Goal: Find specific fact: Find specific fact

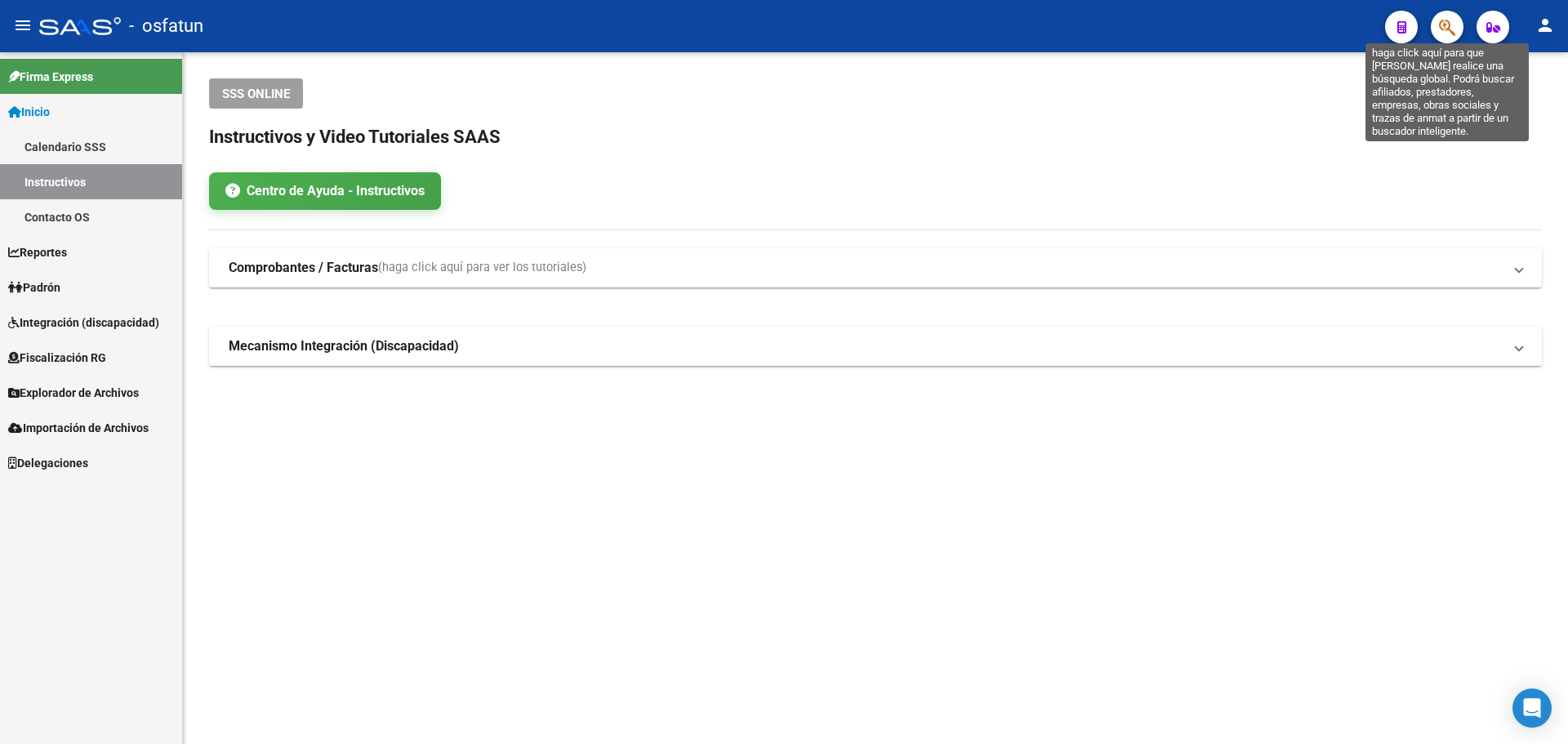
click at [1452, 24] on icon "button" at bounding box center [1447, 28] width 17 height 18
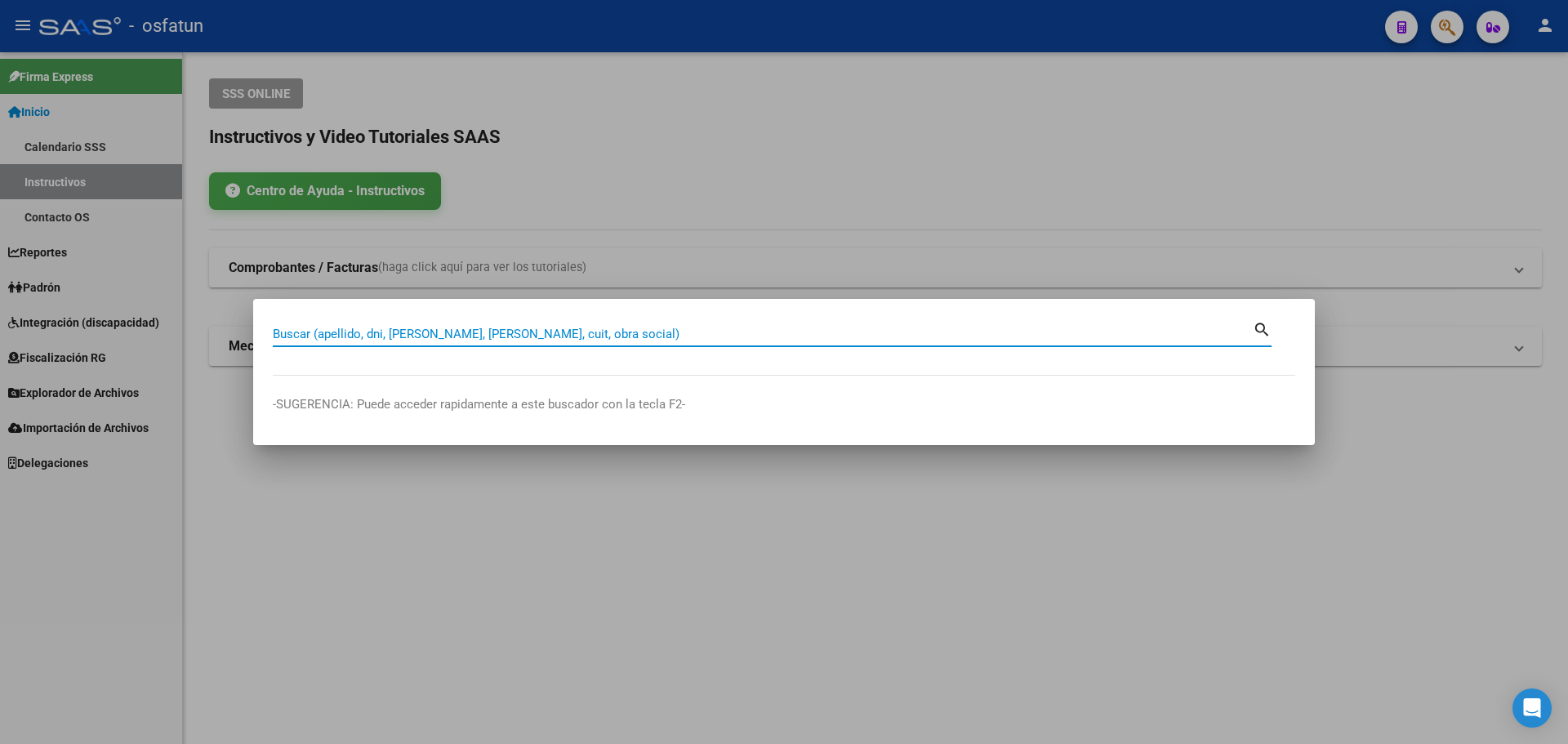
paste input "27247056950"
type input "27247056950"
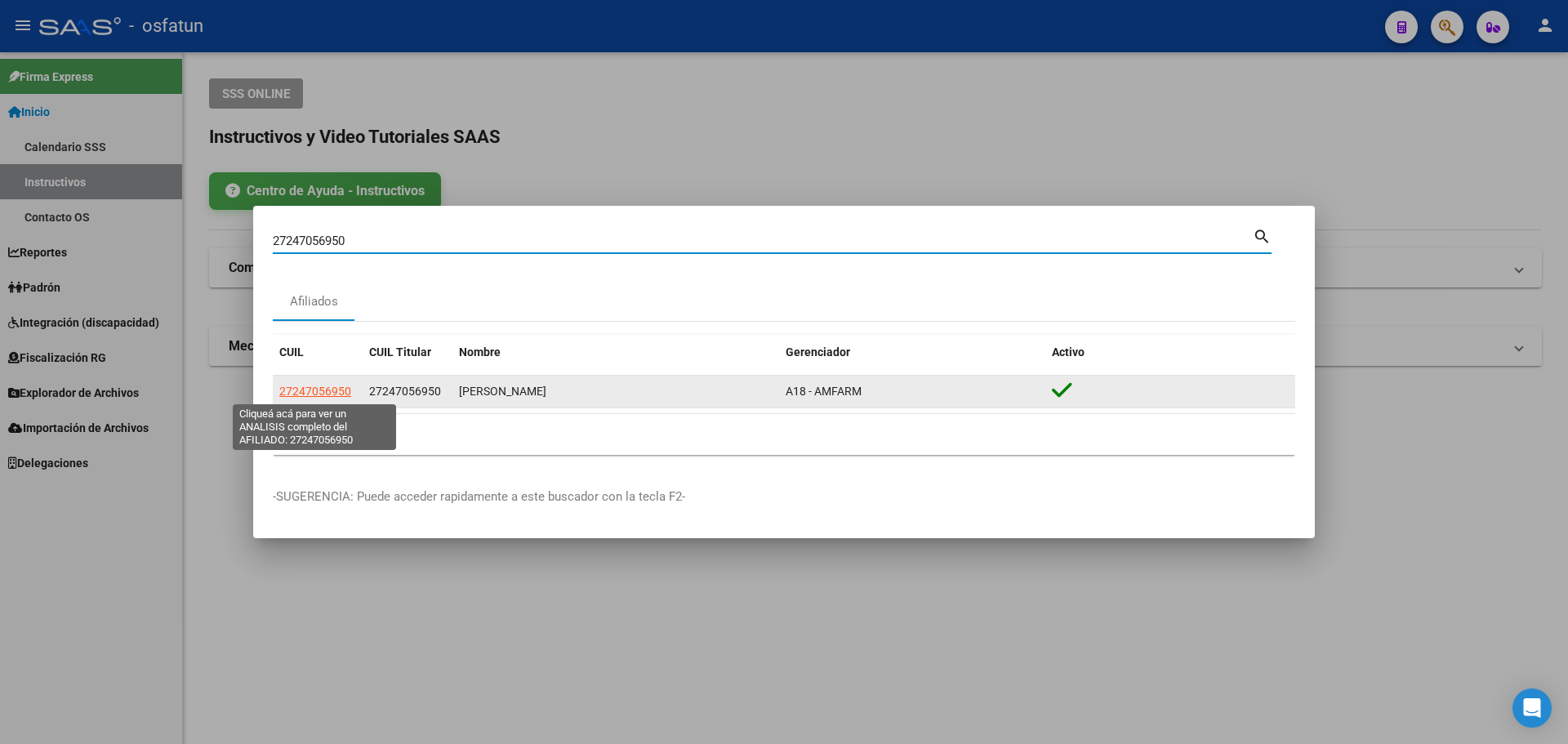
click at [346, 386] on span "27247056950" at bounding box center [315, 391] width 72 height 13
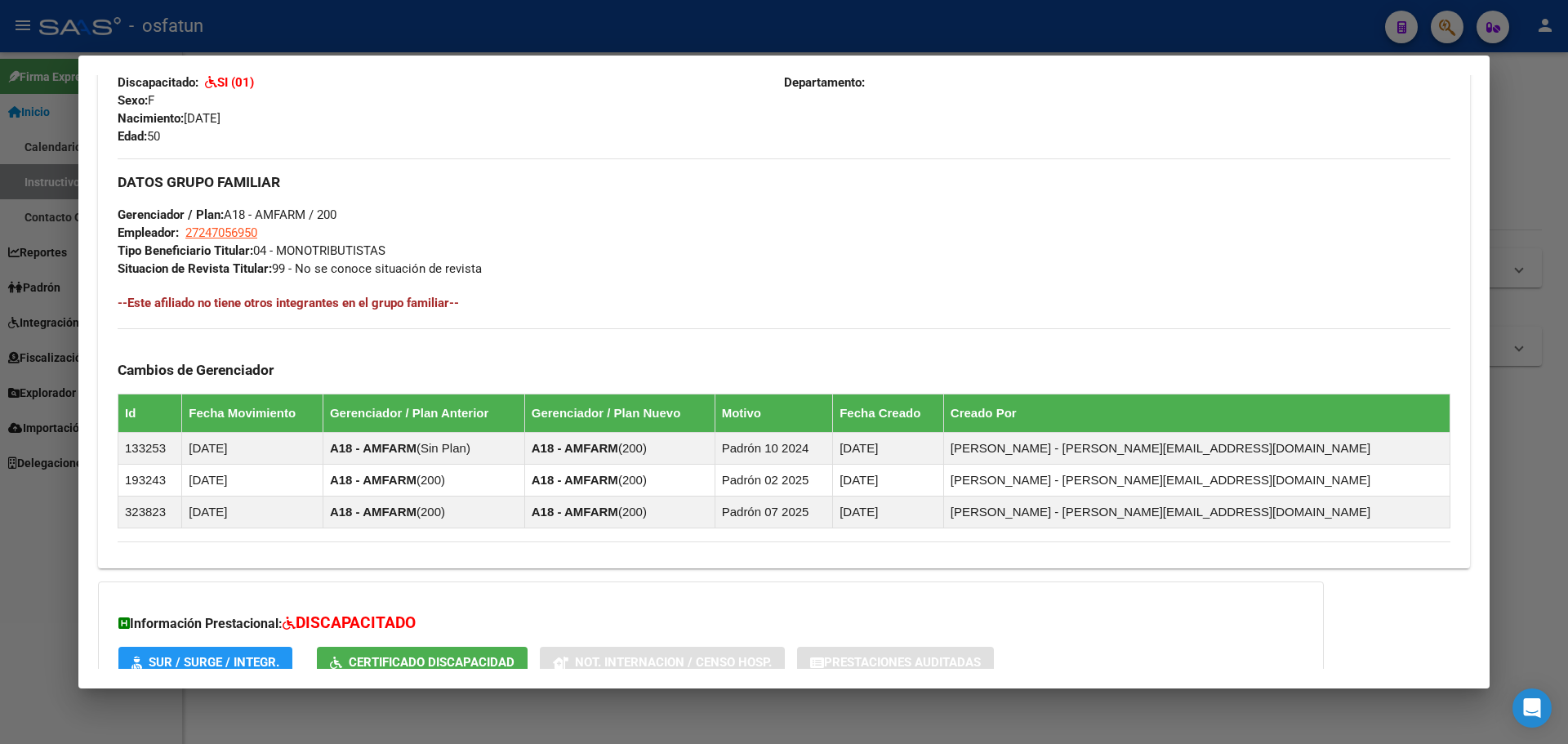
scroll to position [835, 0]
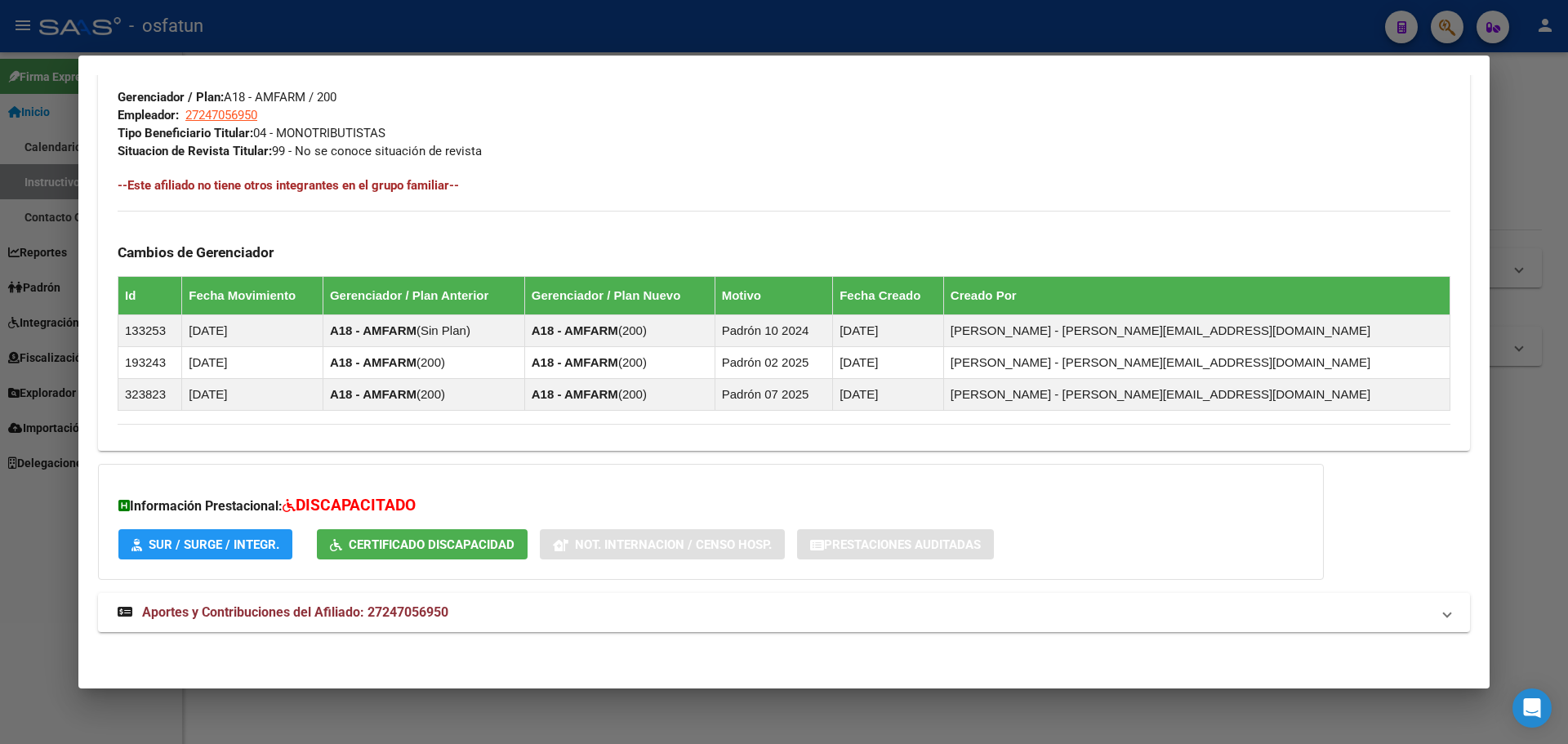
click at [268, 502] on h3 "Información Prestacional: DISCAPACITADO" at bounding box center [711, 506] width 1185 height 24
click at [235, 550] on span "SUR / SURGE / INTEGR." at bounding box center [214, 545] width 130 height 15
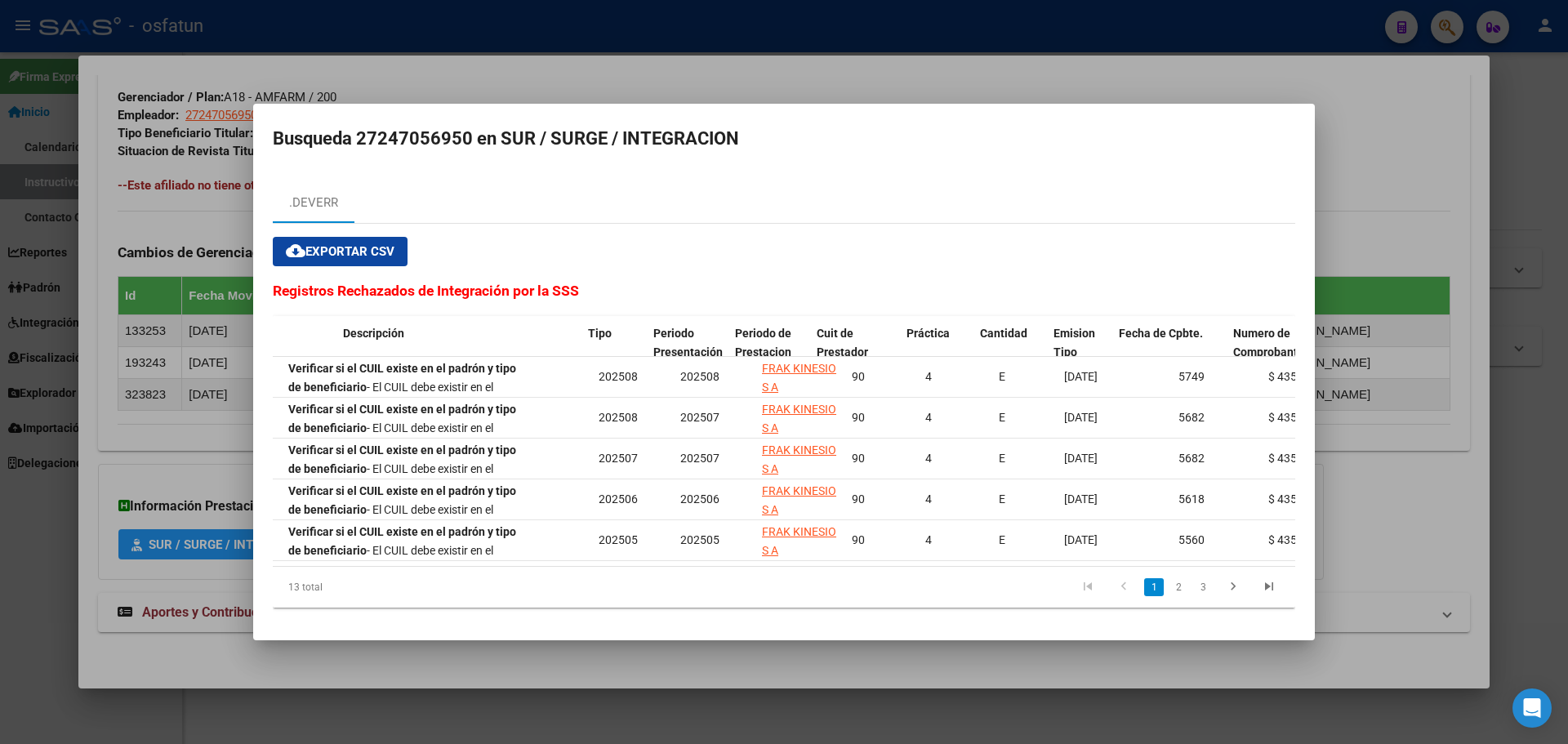
scroll to position [0, 0]
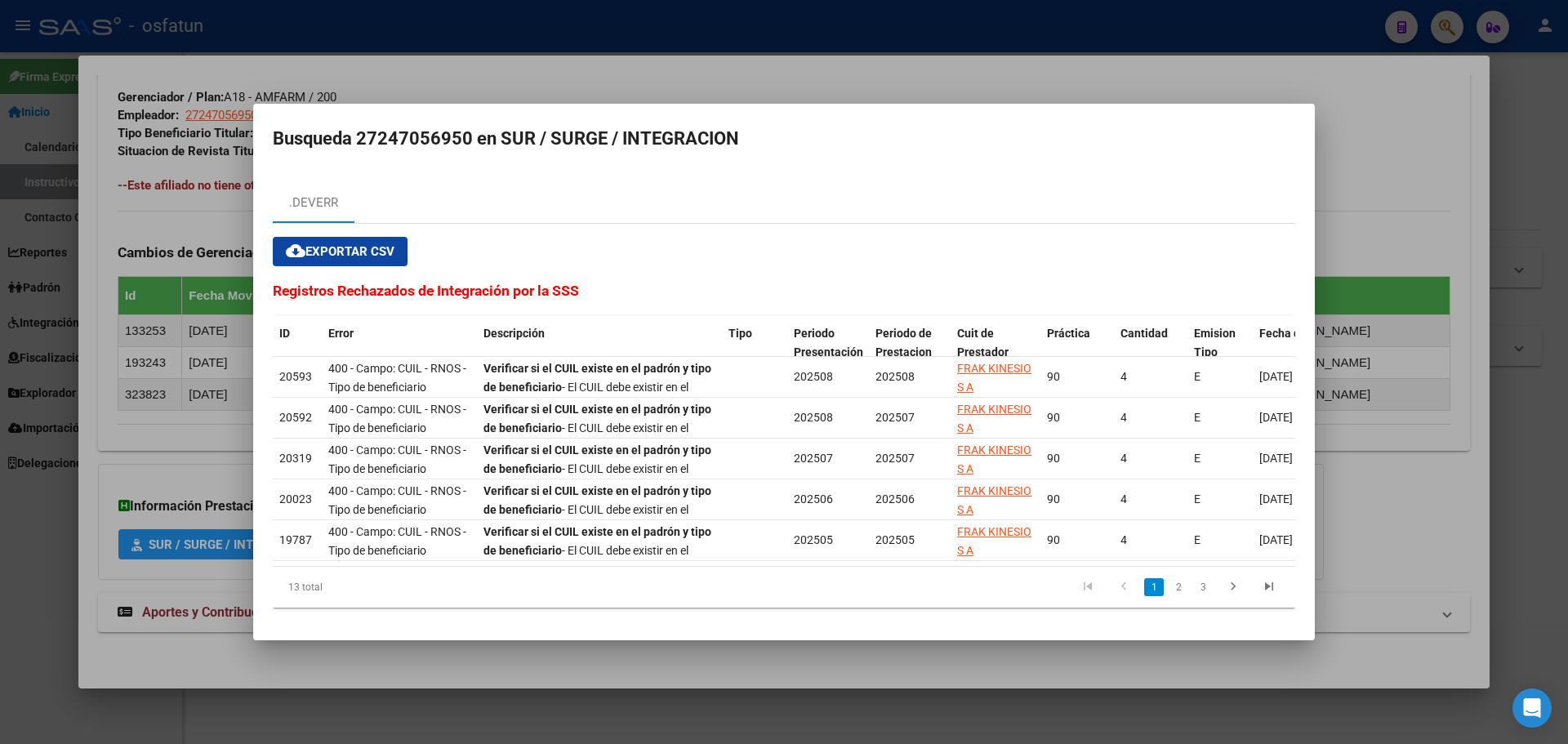
click at [1373, 302] on div at bounding box center [784, 372] width 1568 height 744
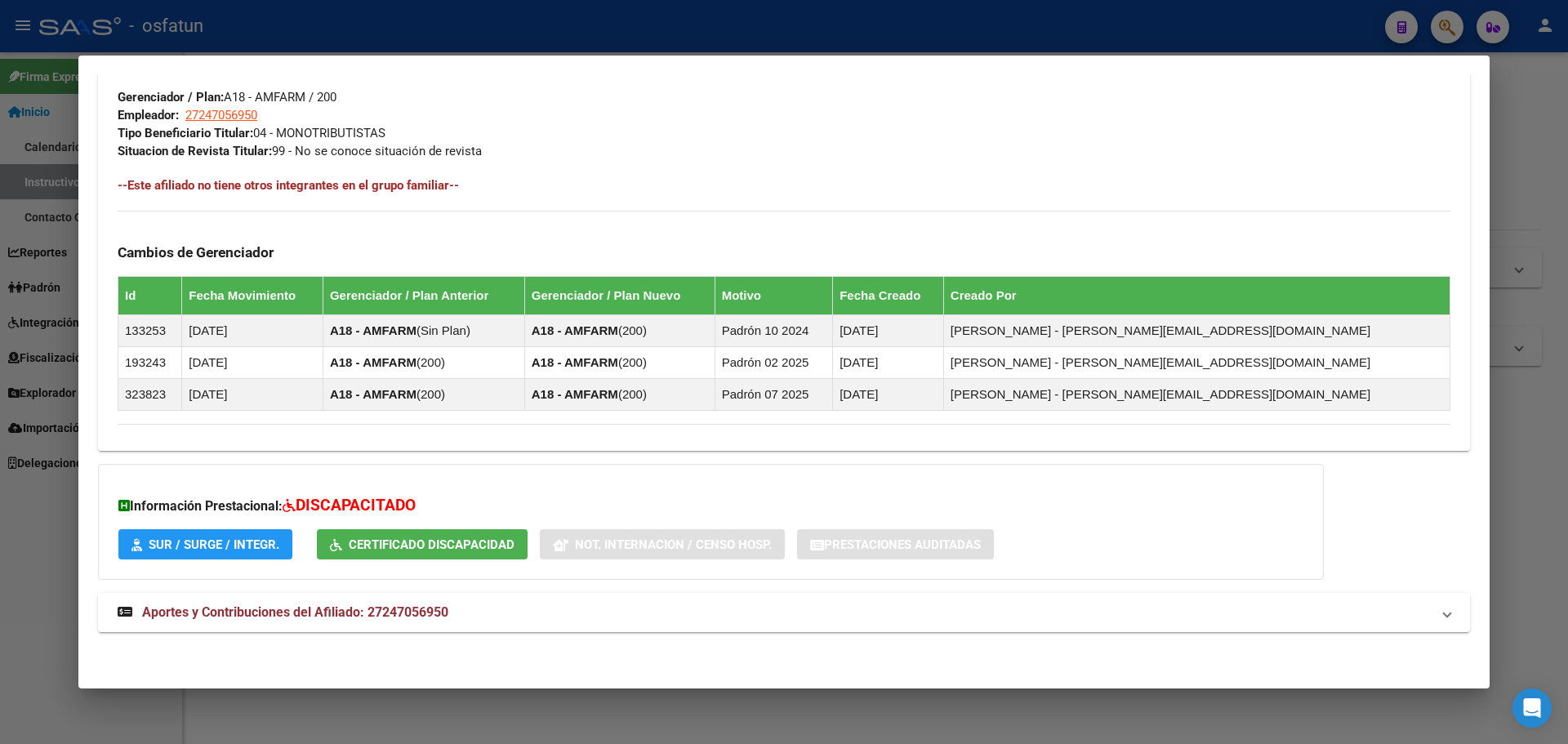
click at [361, 547] on span "Certificado Discapacidad" at bounding box center [431, 545] width 166 height 15
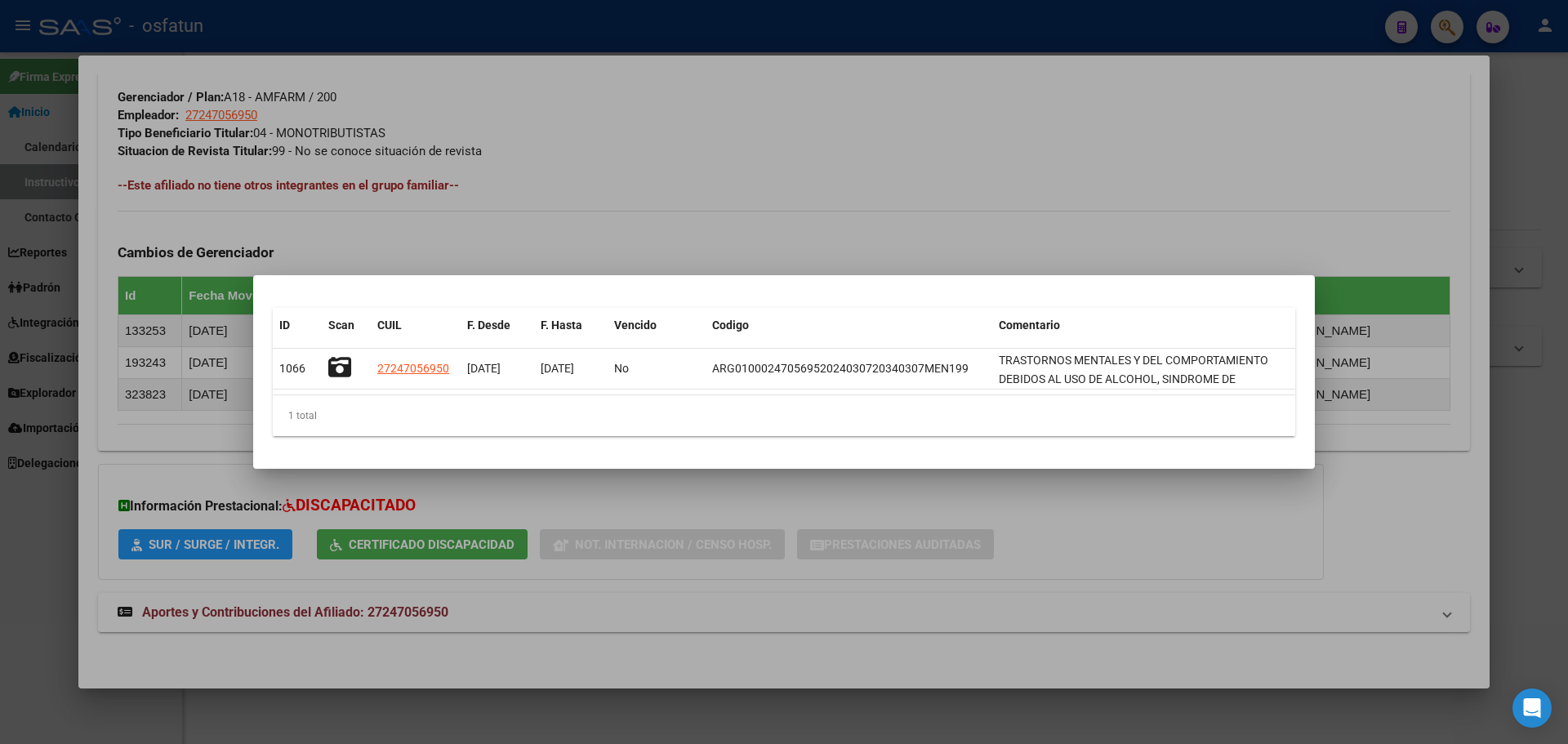
click at [360, 539] on div at bounding box center [784, 372] width 1568 height 744
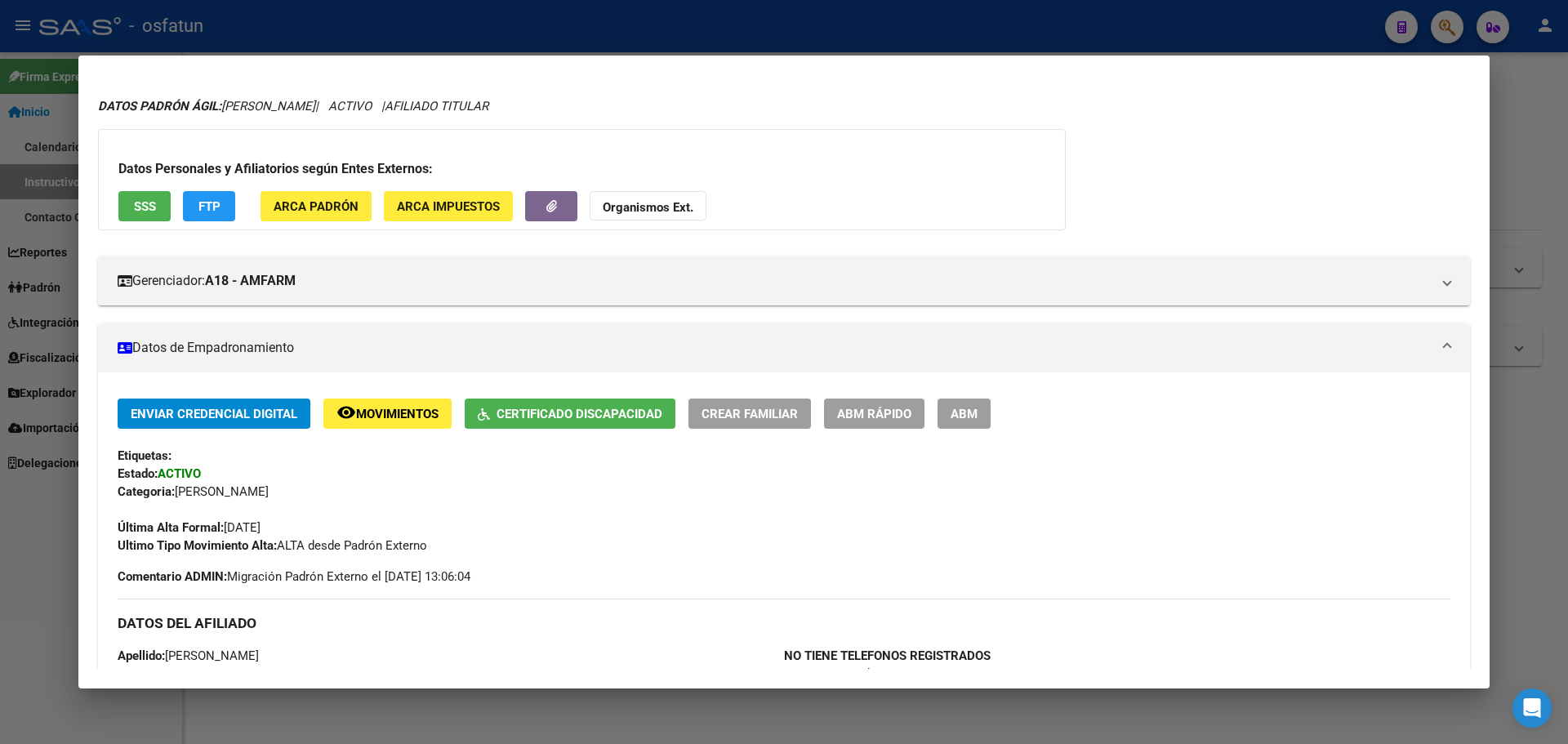
scroll to position [18, 0]
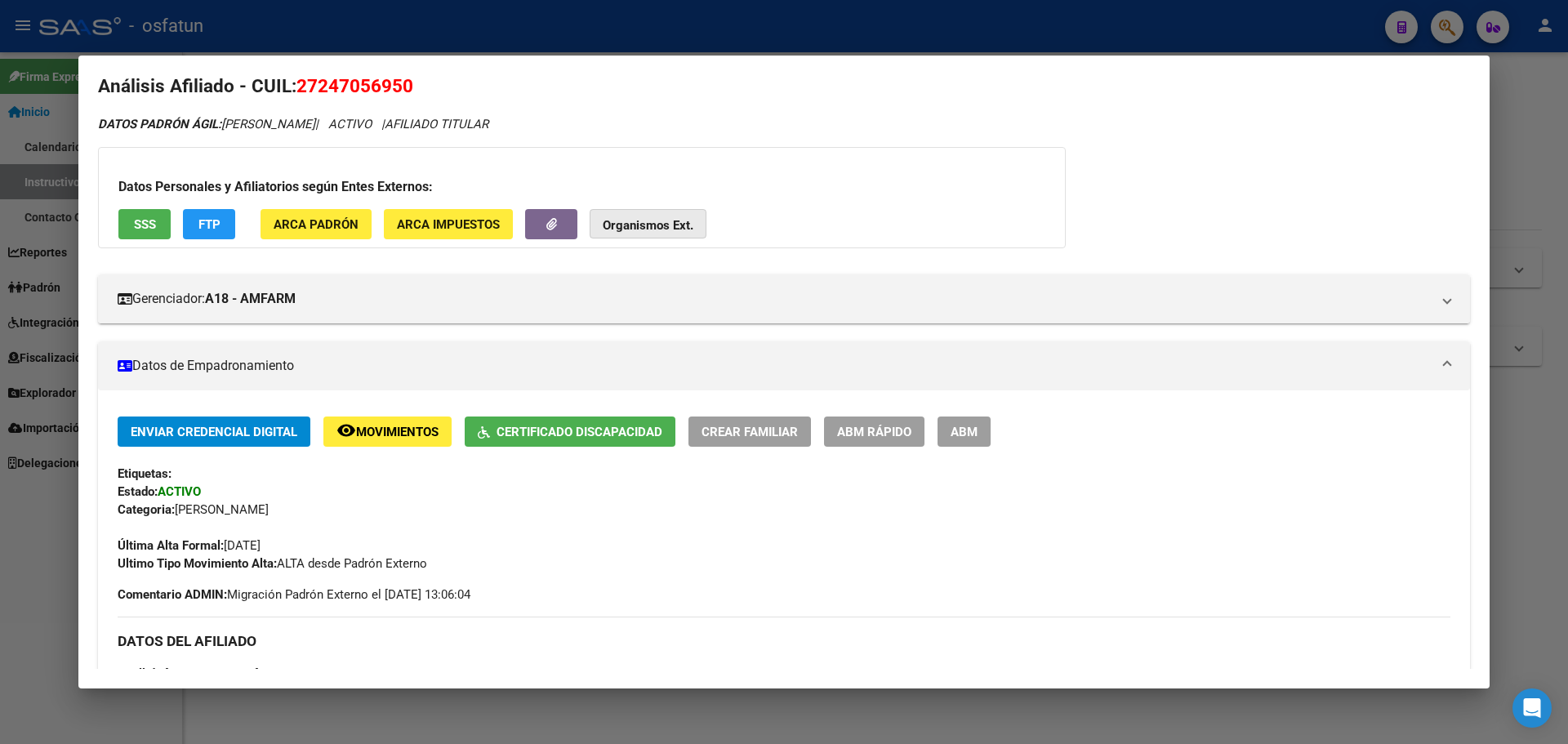
click at [595, 217] on button "Organismos Ext." at bounding box center [648, 224] width 117 height 30
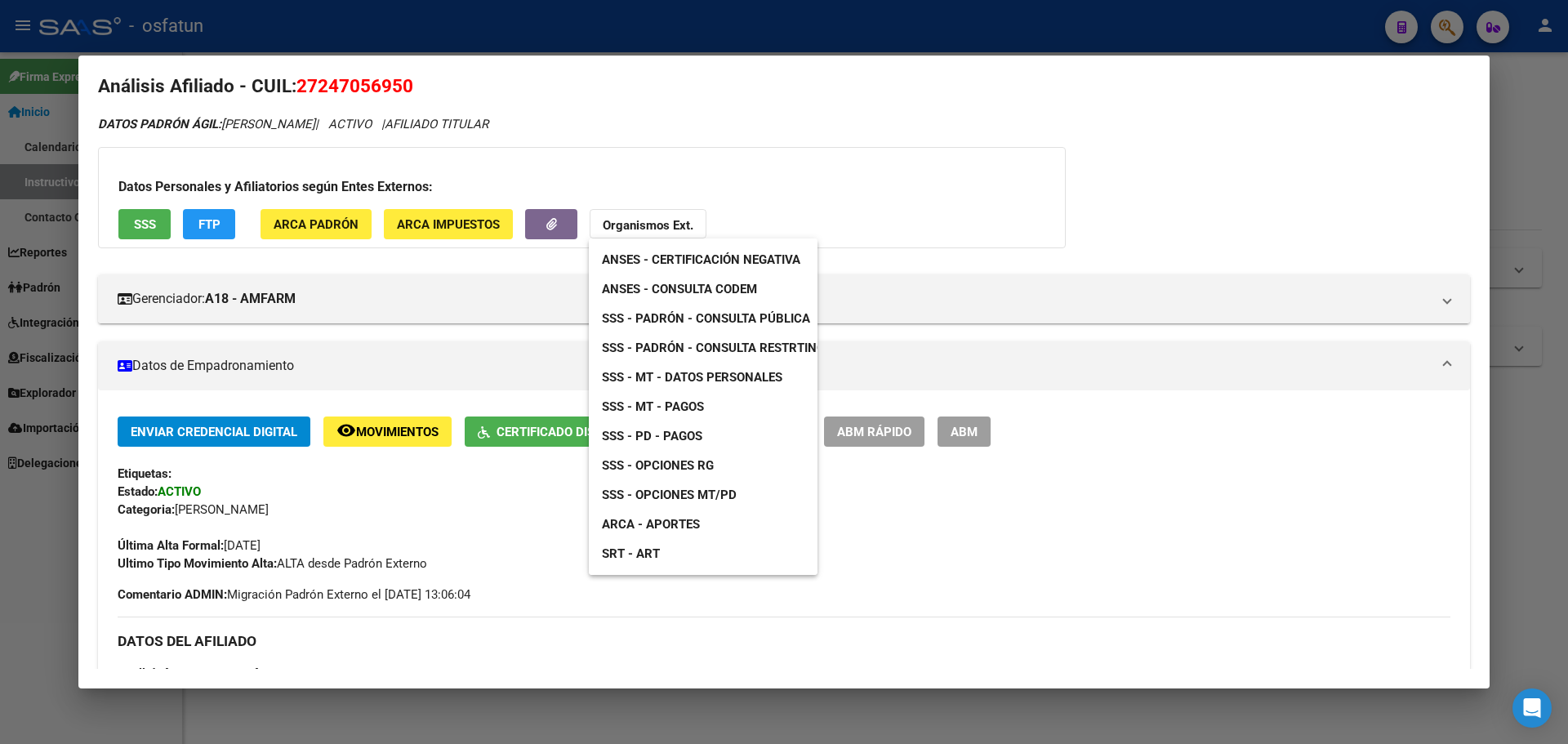
click at [135, 227] on div at bounding box center [784, 372] width 1568 height 744
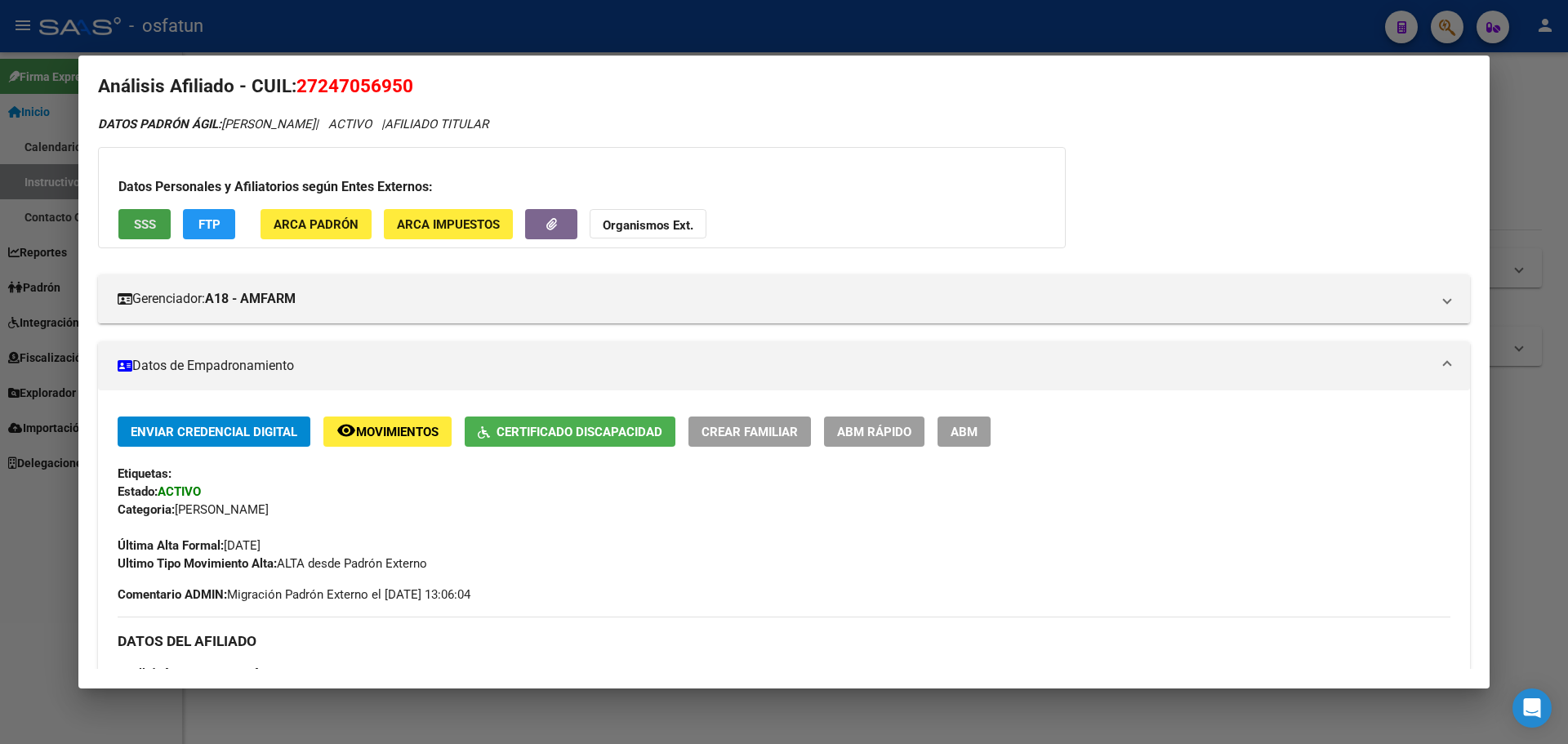
click at [138, 227] on span "SSS" at bounding box center [145, 225] width 22 height 15
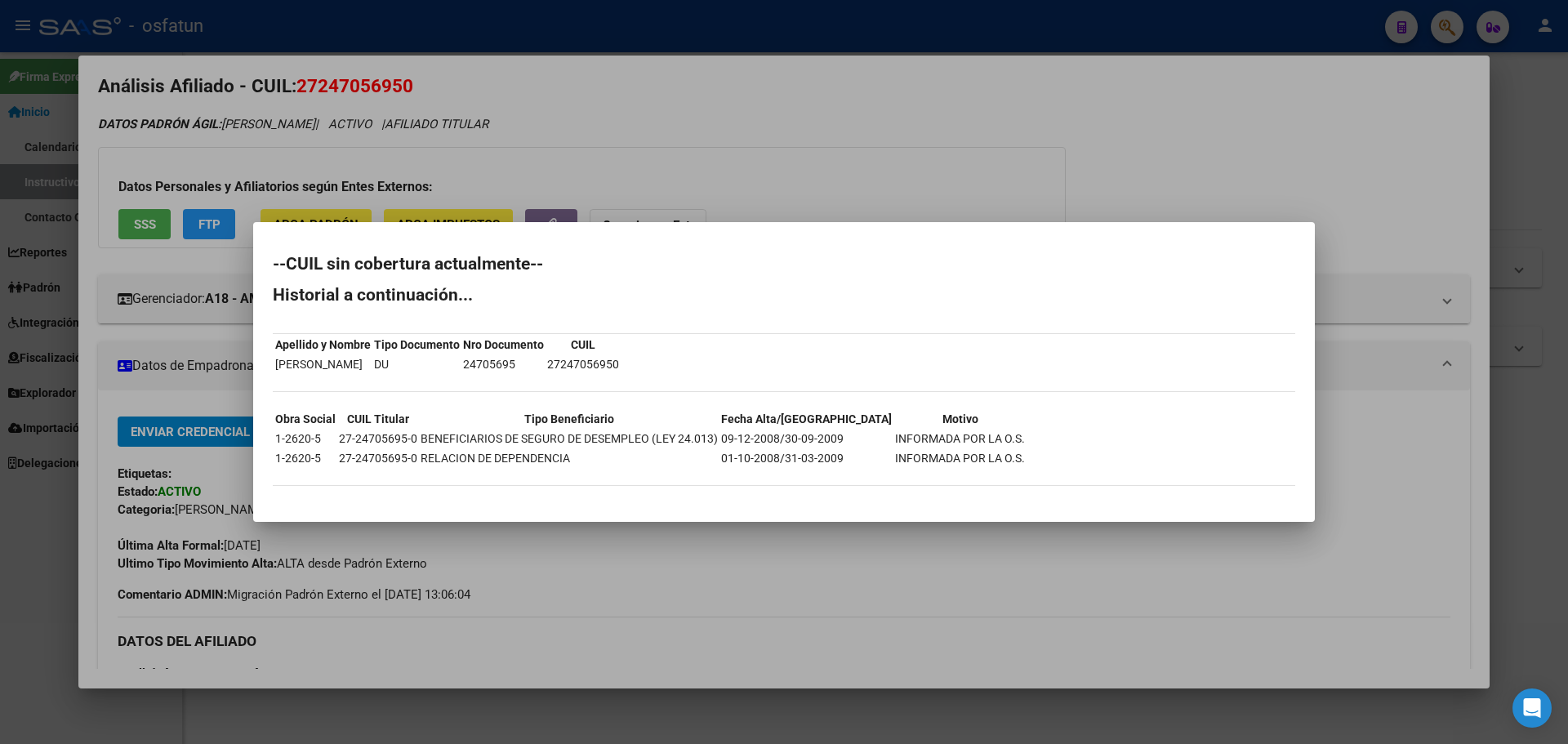
click at [160, 262] on div at bounding box center [784, 372] width 1568 height 744
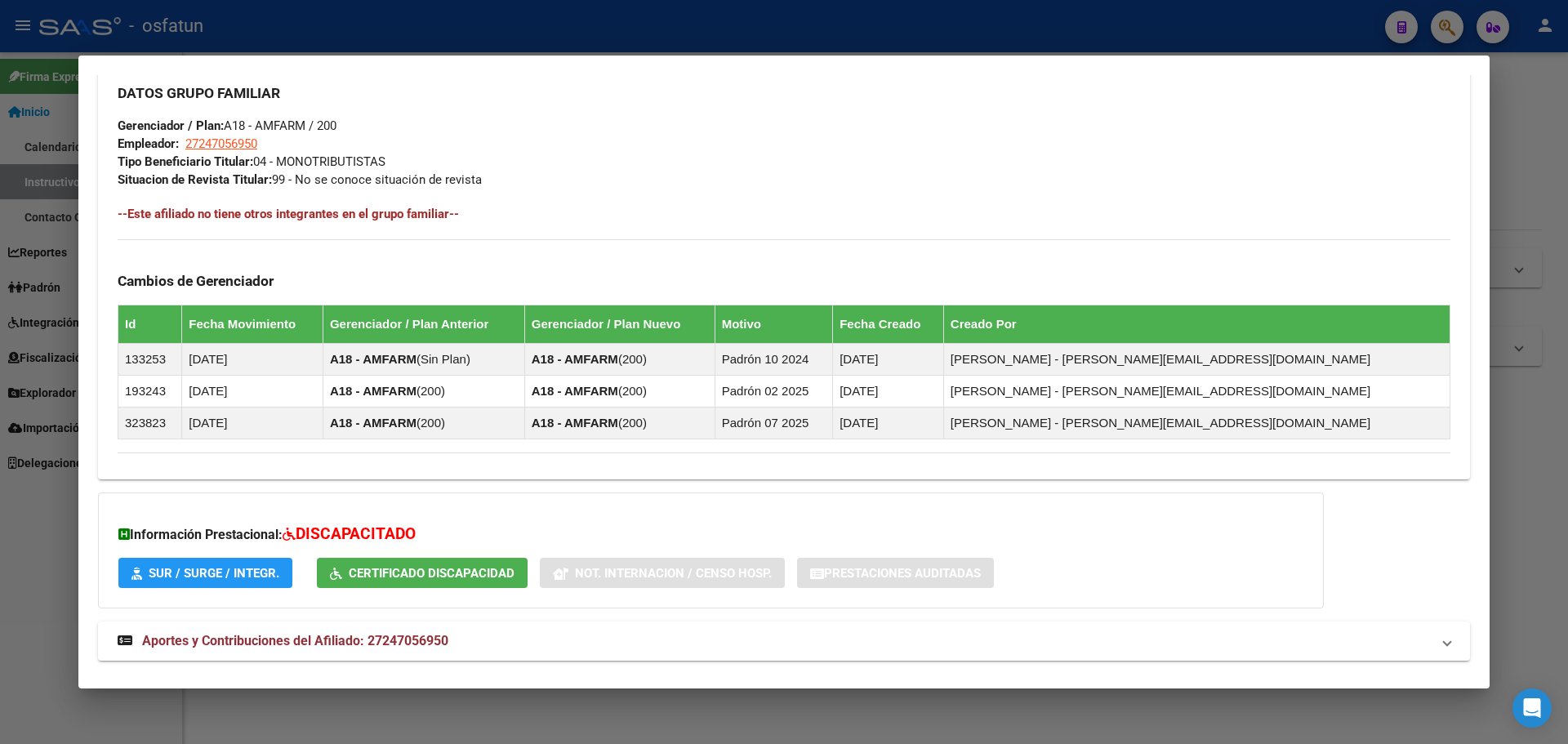
scroll to position [835, 0]
